Goal: Task Accomplishment & Management: Use online tool/utility

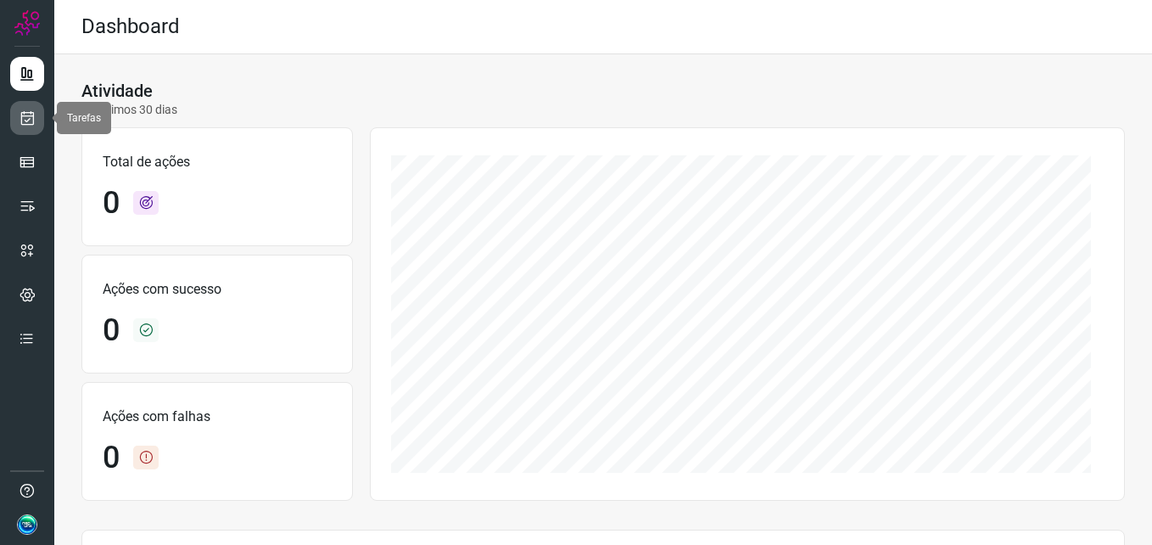
click at [24, 125] on icon at bounding box center [28, 117] width 18 height 17
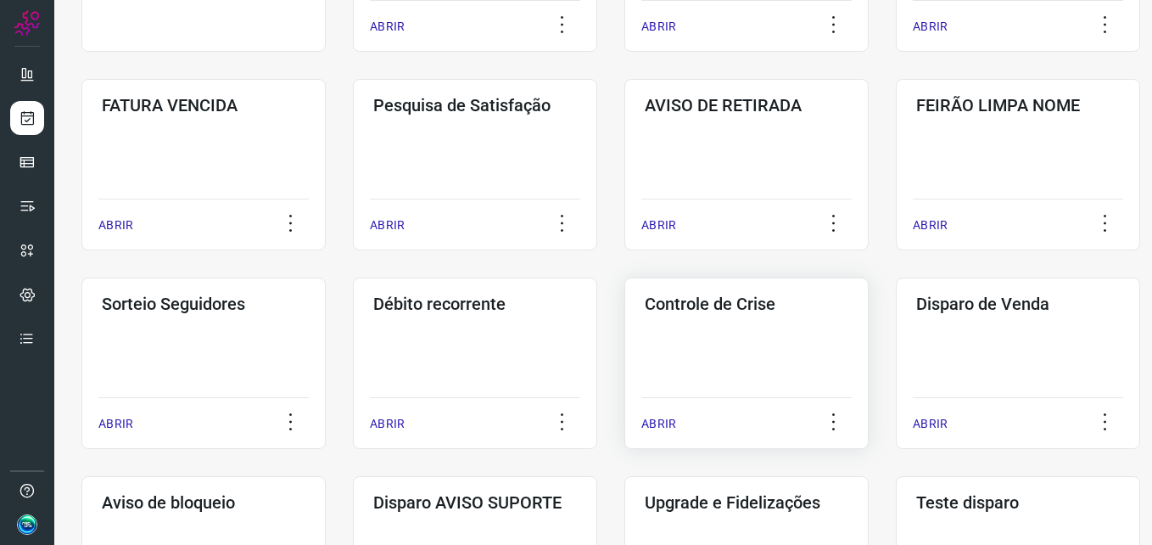
click at [736, 354] on div "Controle de Crise ABRIR" at bounding box center [747, 362] width 244 height 171
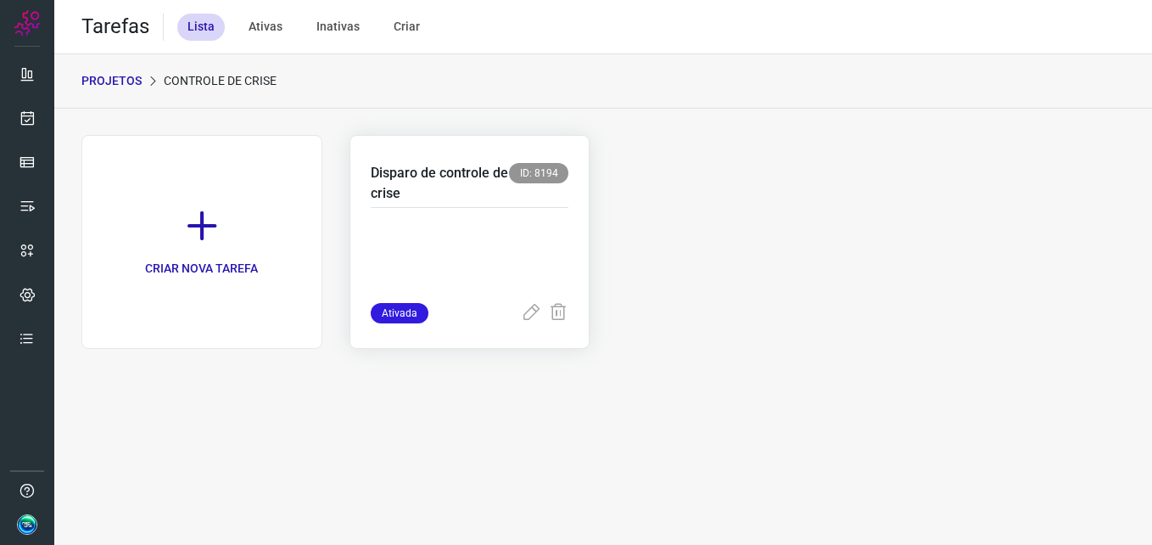
click at [494, 196] on p "Disparo de controle de crise" at bounding box center [440, 183] width 139 height 41
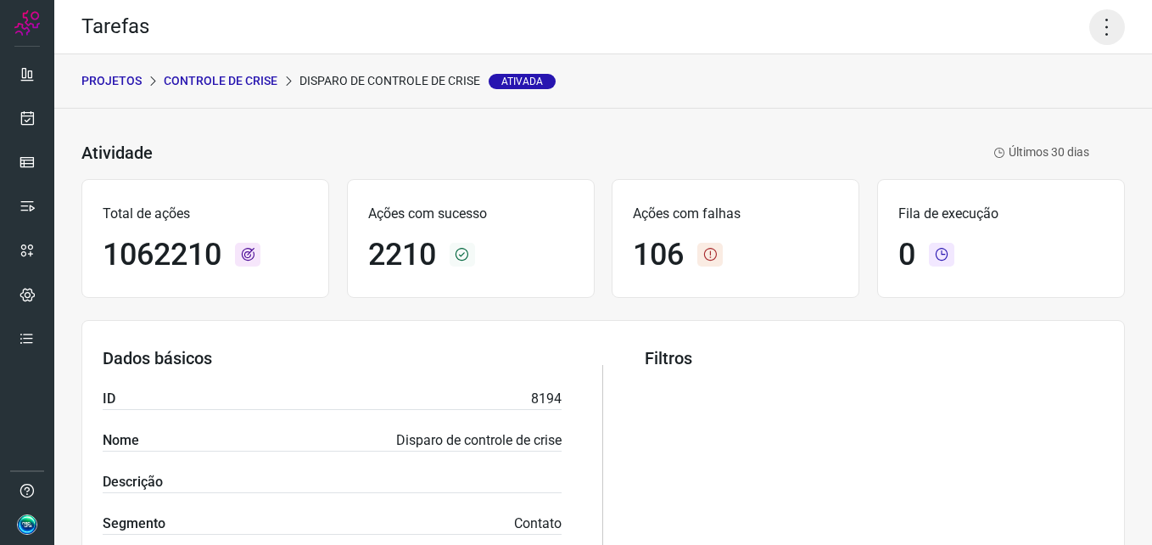
click at [1092, 35] on icon at bounding box center [1108, 27] width 36 height 36
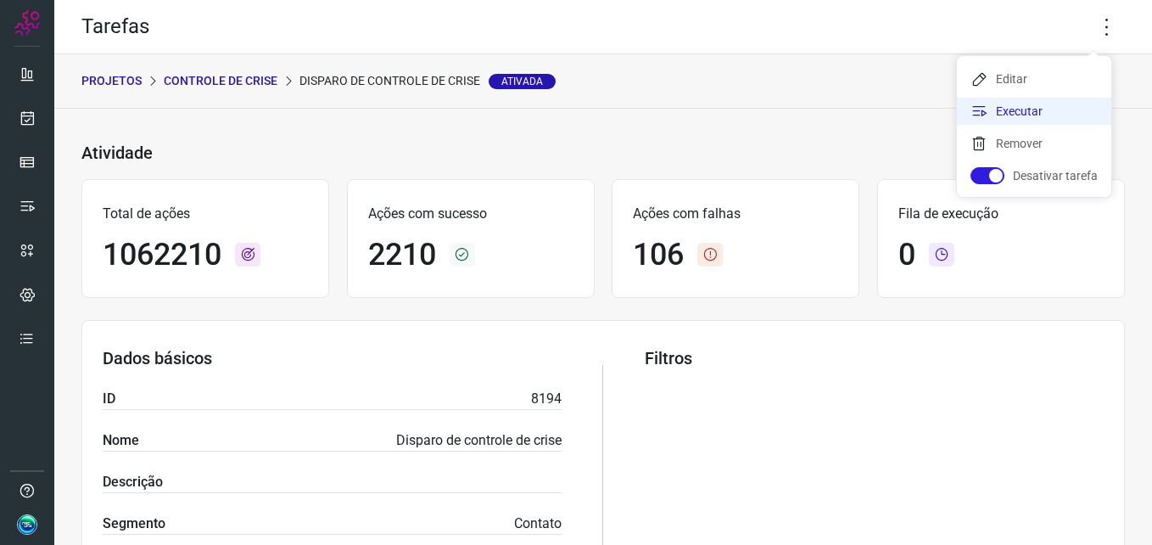
click at [1042, 108] on li "Executar" at bounding box center [1034, 111] width 154 height 27
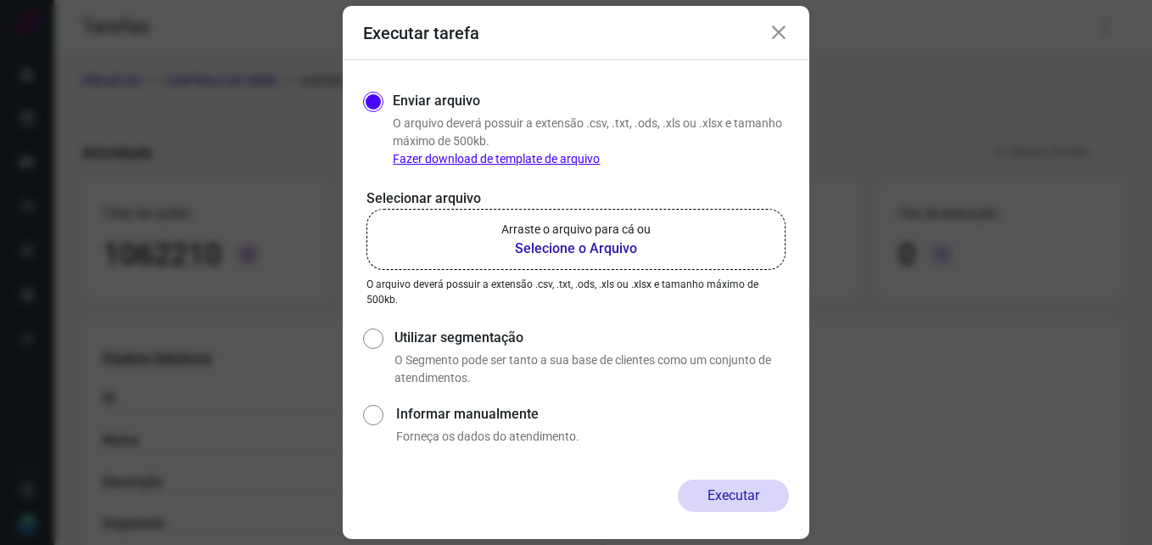
click at [614, 244] on b "Selecione o Arquivo" at bounding box center [576, 248] width 149 height 20
click at [0, 0] on input "Arraste o arquivo para cá ou Selecione o Arquivo" at bounding box center [0, 0] width 0 height 0
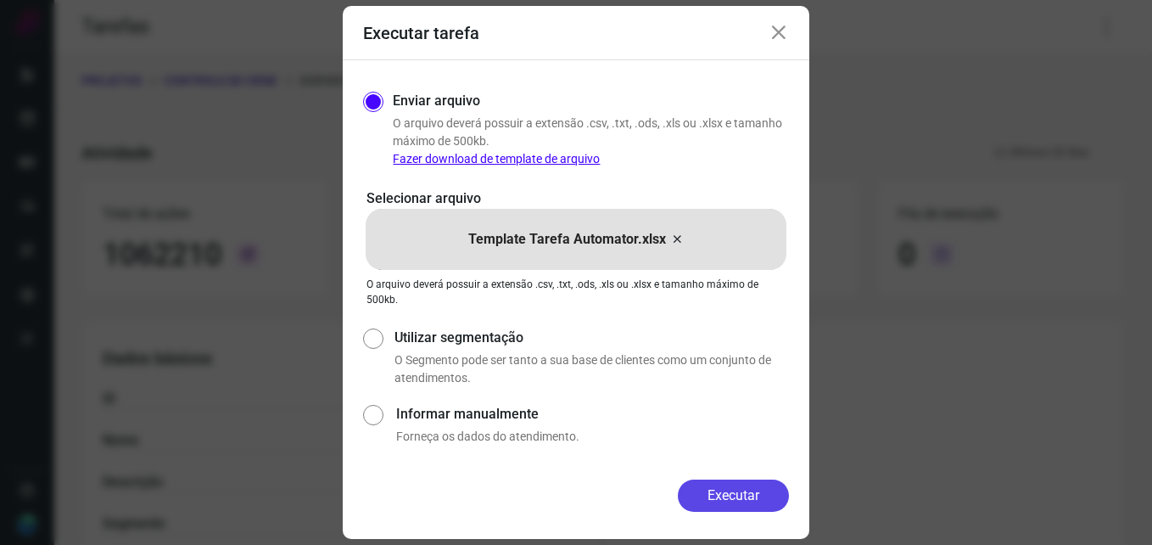
click at [718, 488] on button "Executar" at bounding box center [733, 495] width 111 height 32
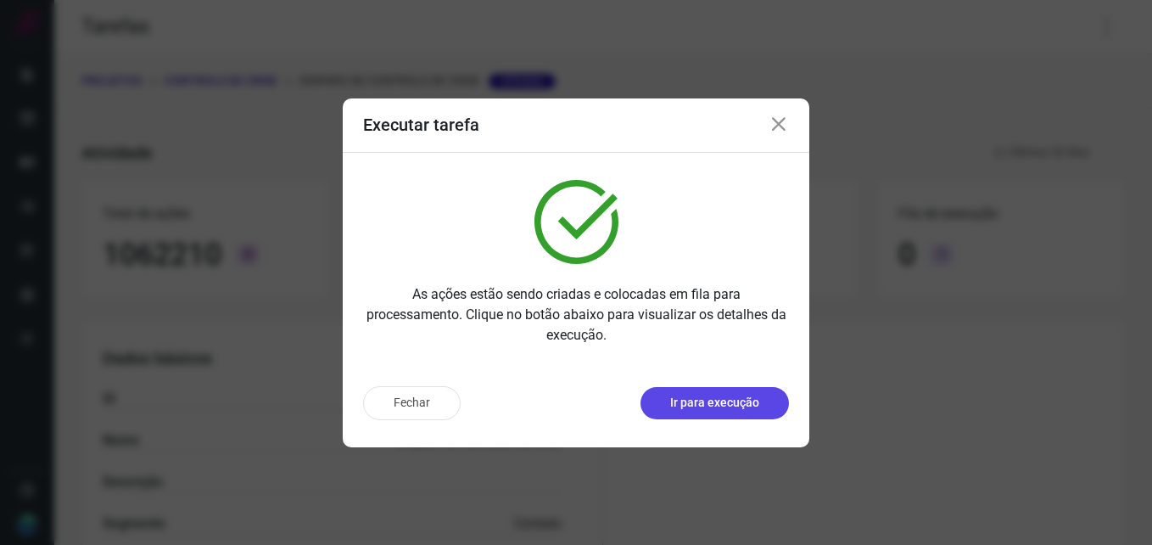
click at [743, 409] on p "Ir para execução" at bounding box center [714, 403] width 89 height 18
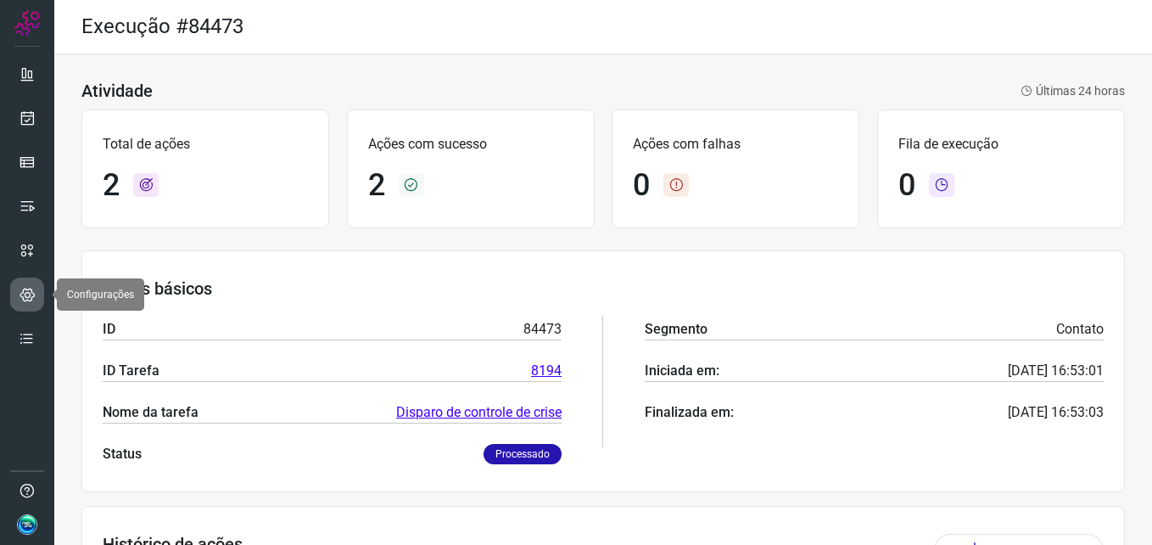
click at [25, 300] on icon at bounding box center [28, 294] width 16 height 17
